Goal: Task Accomplishment & Management: Manage account settings

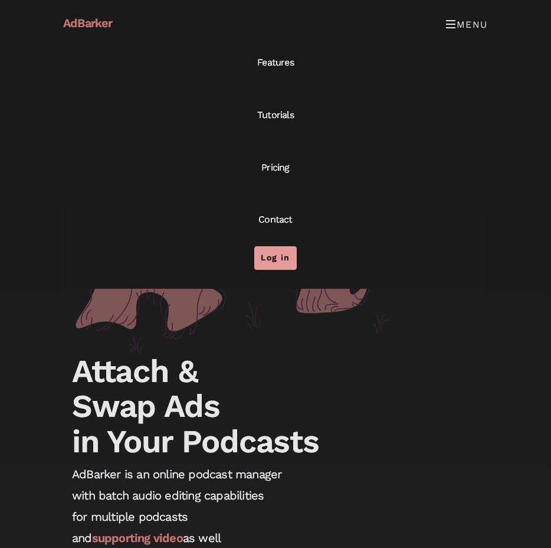
click at [274, 256] on link "Log in" at bounding box center [275, 258] width 42 height 24
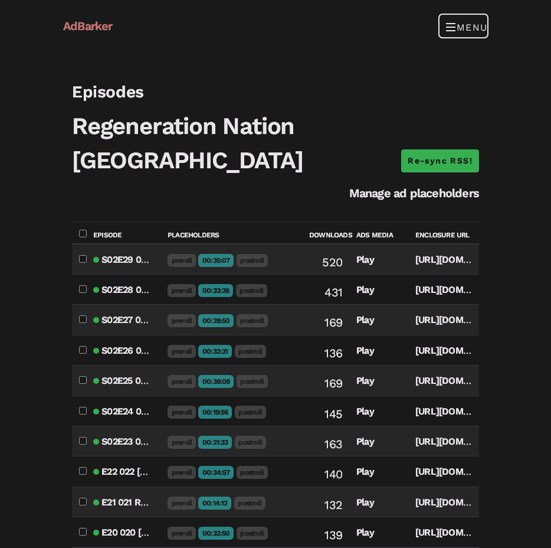
click at [456, 29] on button "Menu" at bounding box center [463, 26] width 49 height 24
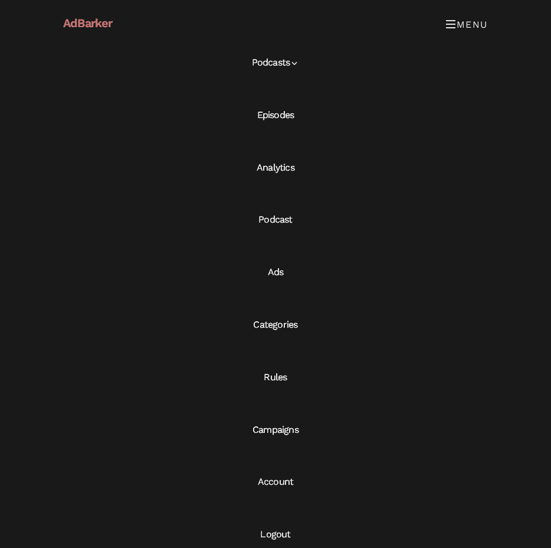
click at [258, 430] on link "Campaigns" at bounding box center [275, 430] width 425 height 53
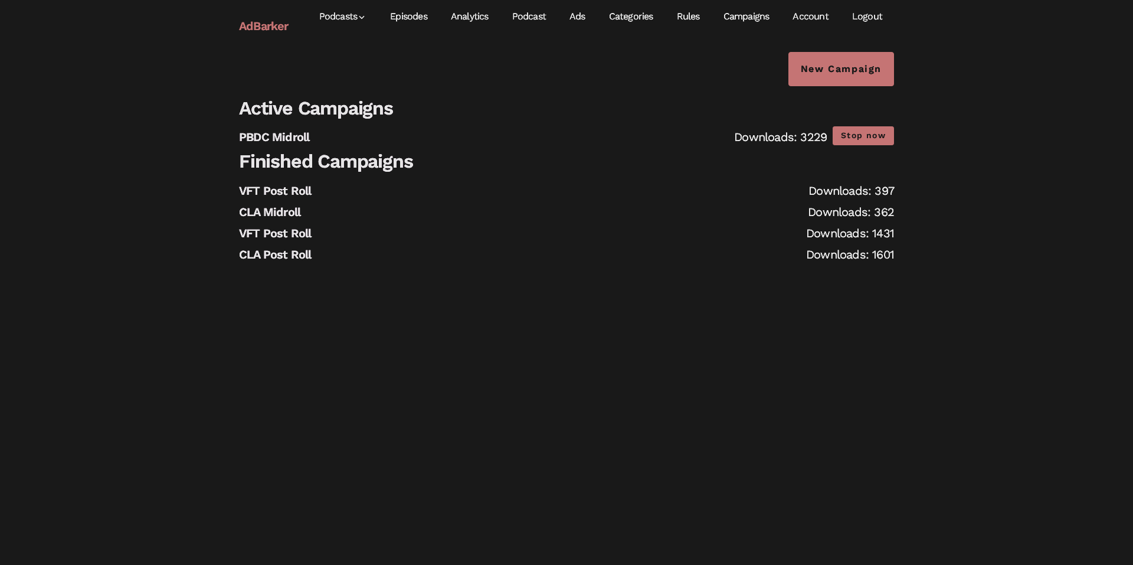
click at [551, 201] on div "Downloads: 362" at bounding box center [851, 211] width 86 height 21
click at [551, 194] on div "Downloads: 397" at bounding box center [852, 190] width 86 height 21
drag, startPoint x: 731, startPoint y: 191, endPoint x: 672, endPoint y: 198, distance: 59.5
click at [551, 191] on li "VFT Post Roll Downloads: 397" at bounding box center [566, 190] width 655 height 21
drag, startPoint x: 316, startPoint y: 225, endPoint x: 311, endPoint y: 207, distance: 18.5
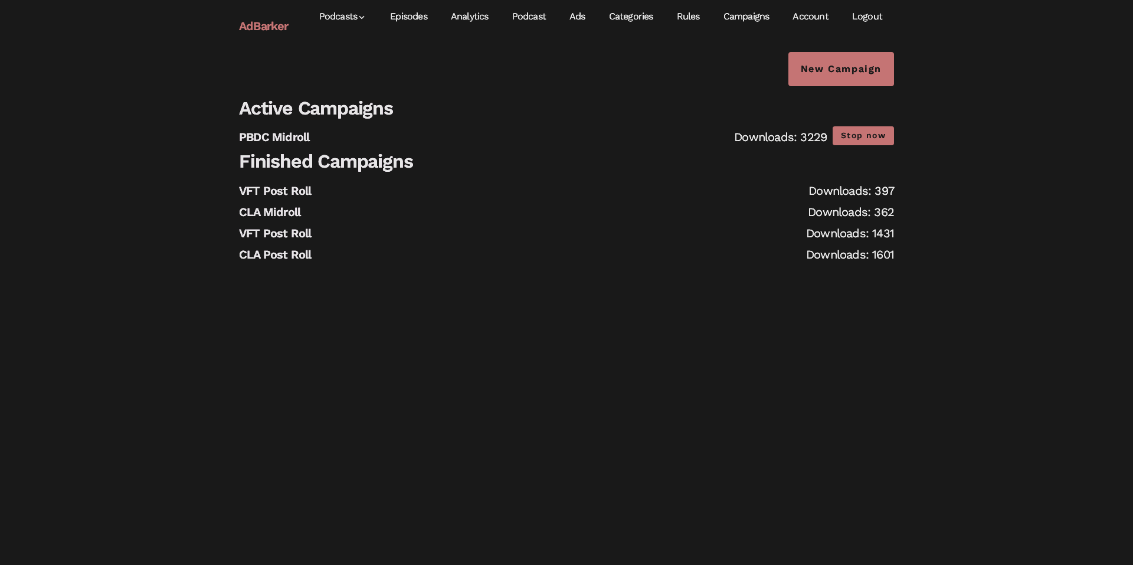
click at [316, 223] on li "VFT Post Roll Downloads: 1431" at bounding box center [566, 233] width 655 height 21
click at [551, 135] on button "Stop now" at bounding box center [863, 135] width 61 height 18
